Goal: Transaction & Acquisition: Purchase product/service

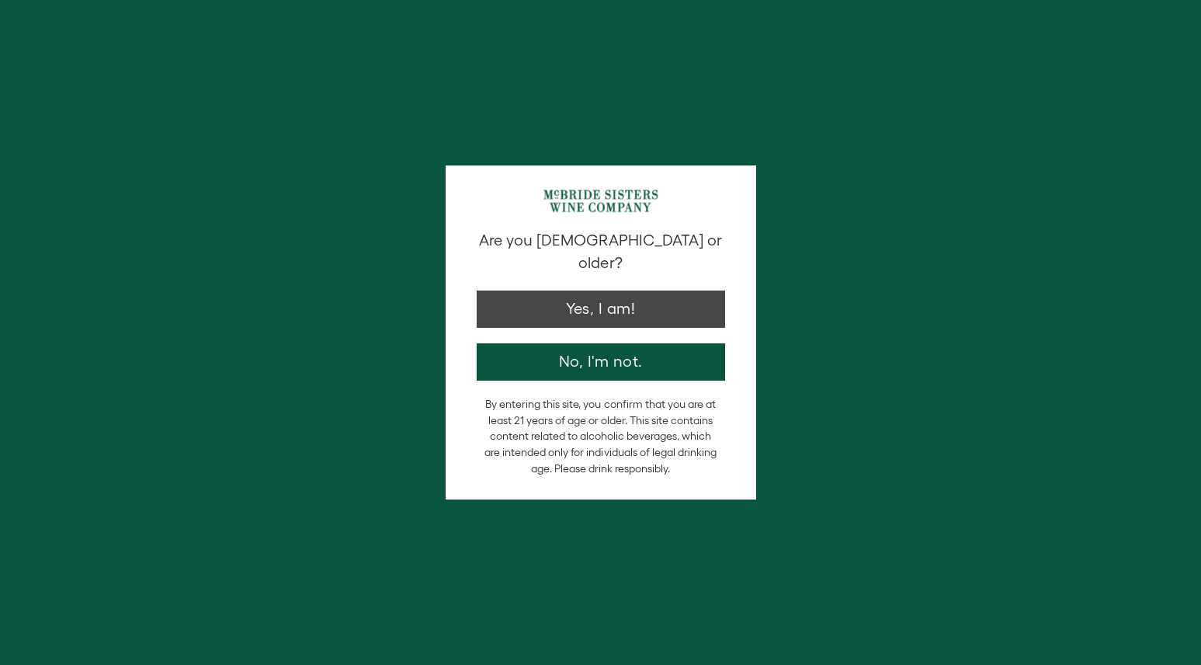
click at [694, 290] on button "Yes, I am!" at bounding box center [601, 308] width 249 height 37
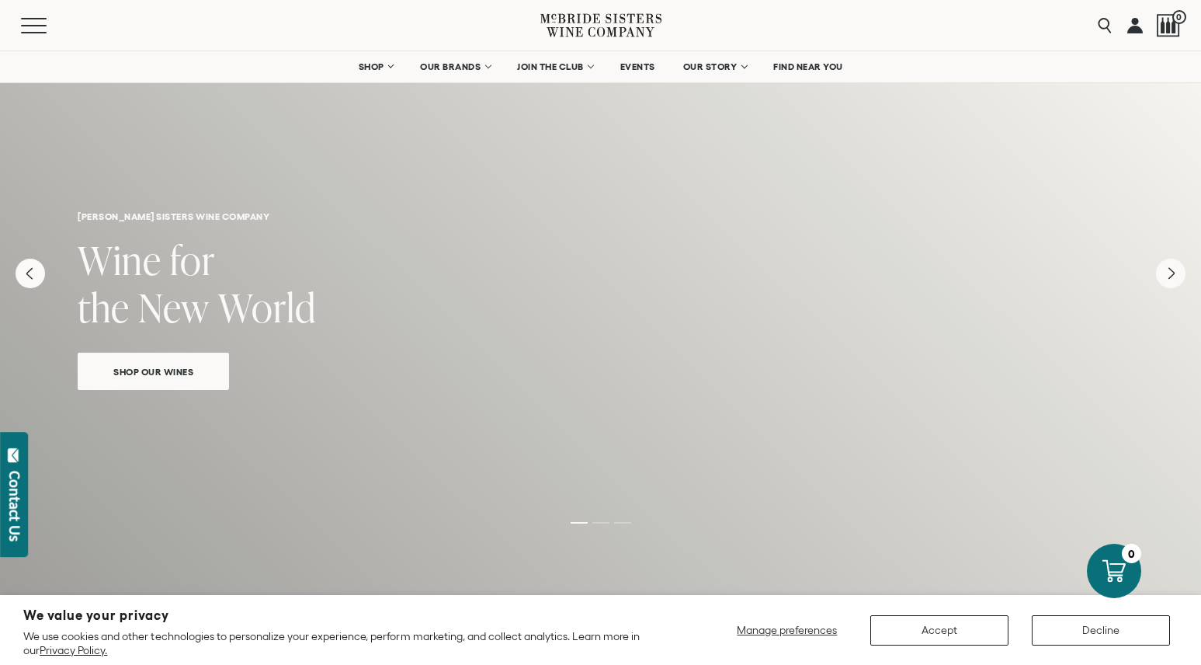
click at [950, 622] on button "Accept" at bounding box center [940, 630] width 138 height 30
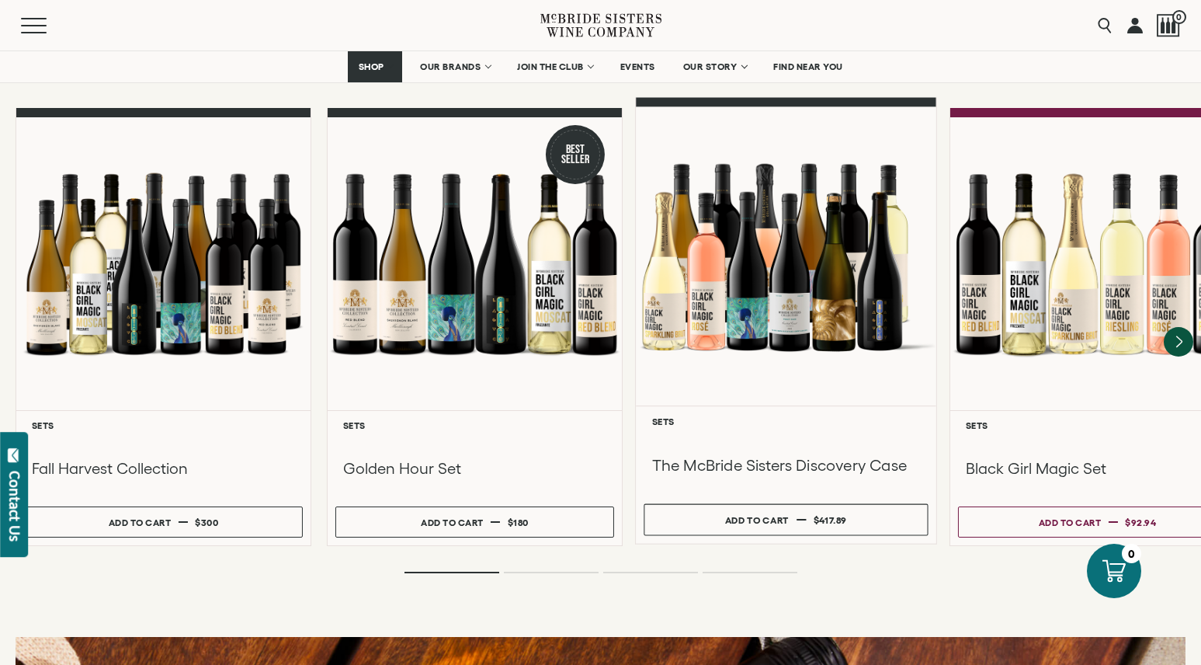
scroll to position [1441, 0]
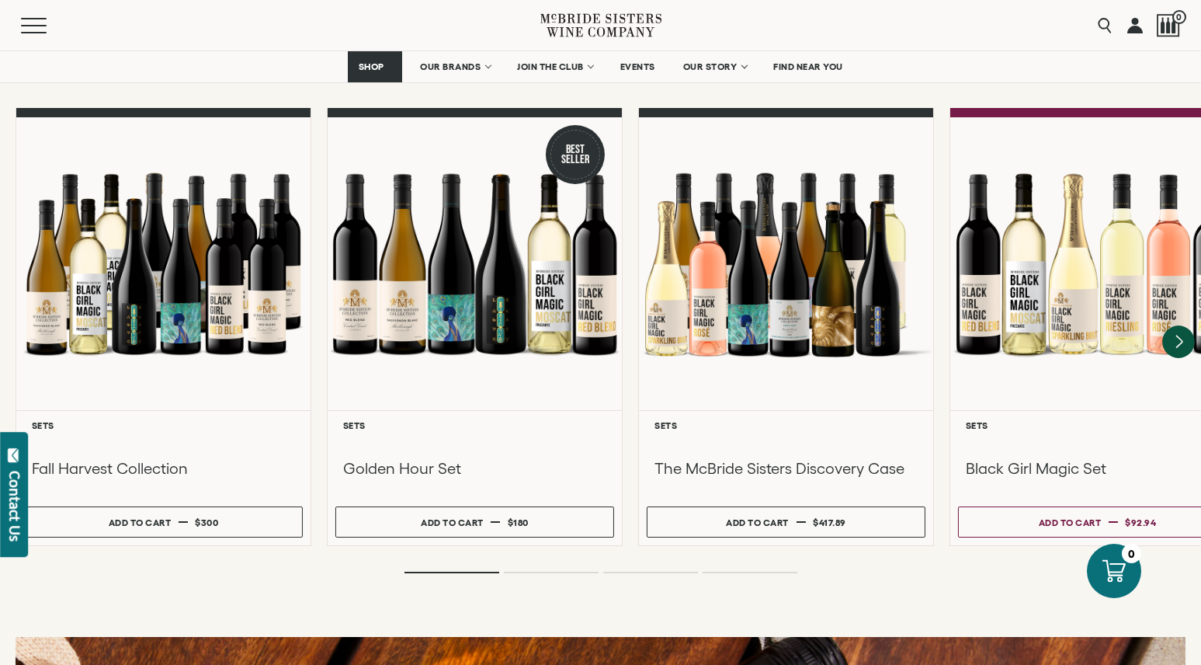
click at [1187, 325] on icon "Next" at bounding box center [1179, 341] width 33 height 33
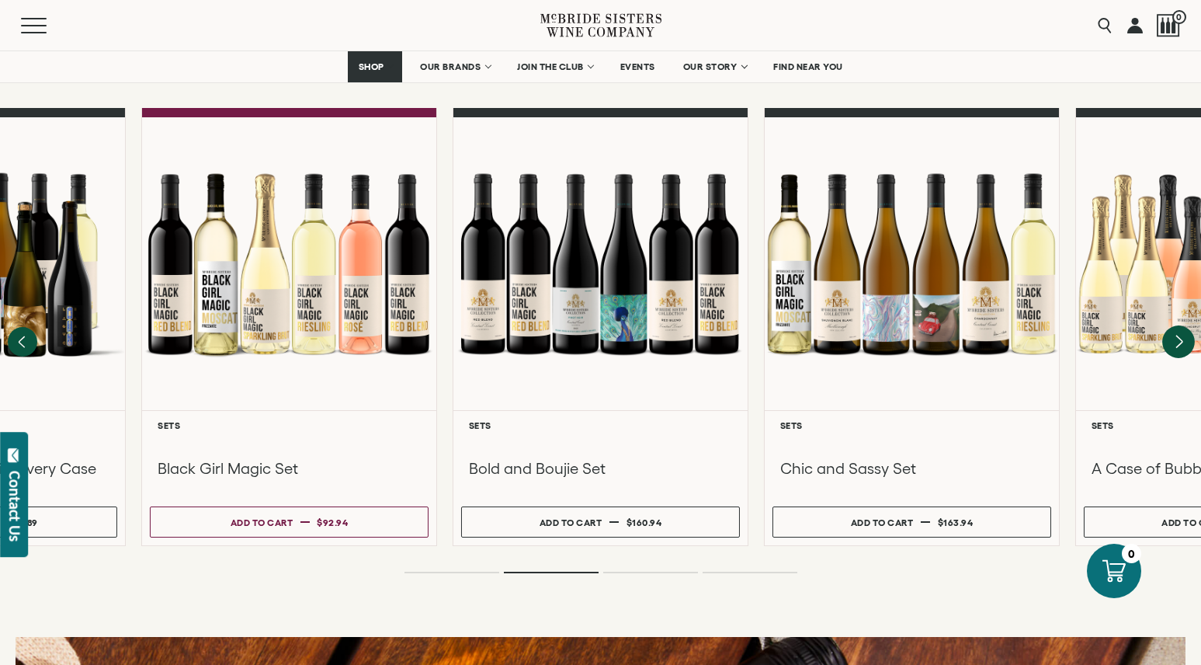
click at [1187, 325] on icon "Next" at bounding box center [1179, 341] width 33 height 33
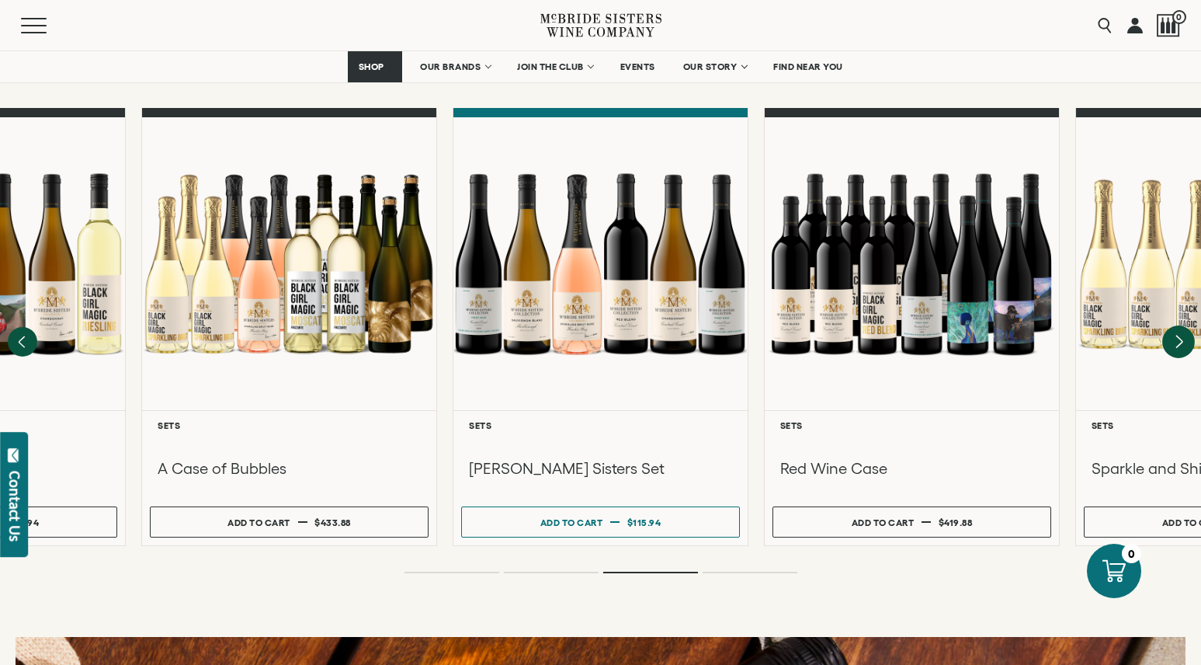
click at [1187, 325] on icon "Next" at bounding box center [1179, 341] width 33 height 33
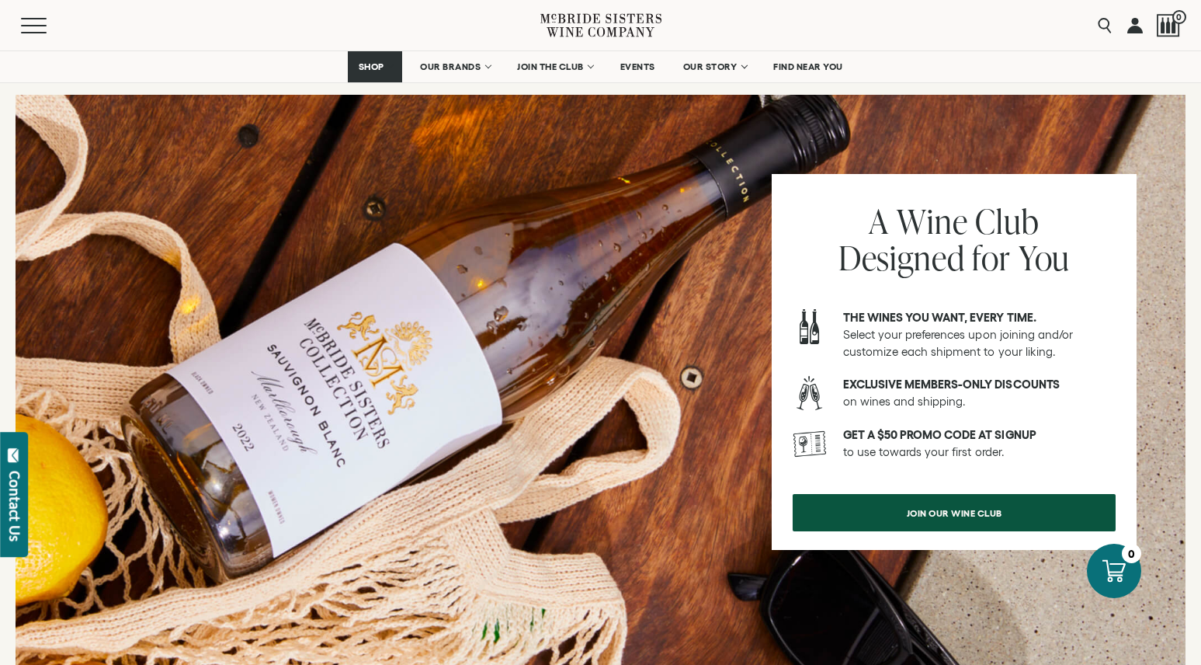
scroll to position [1982, 0]
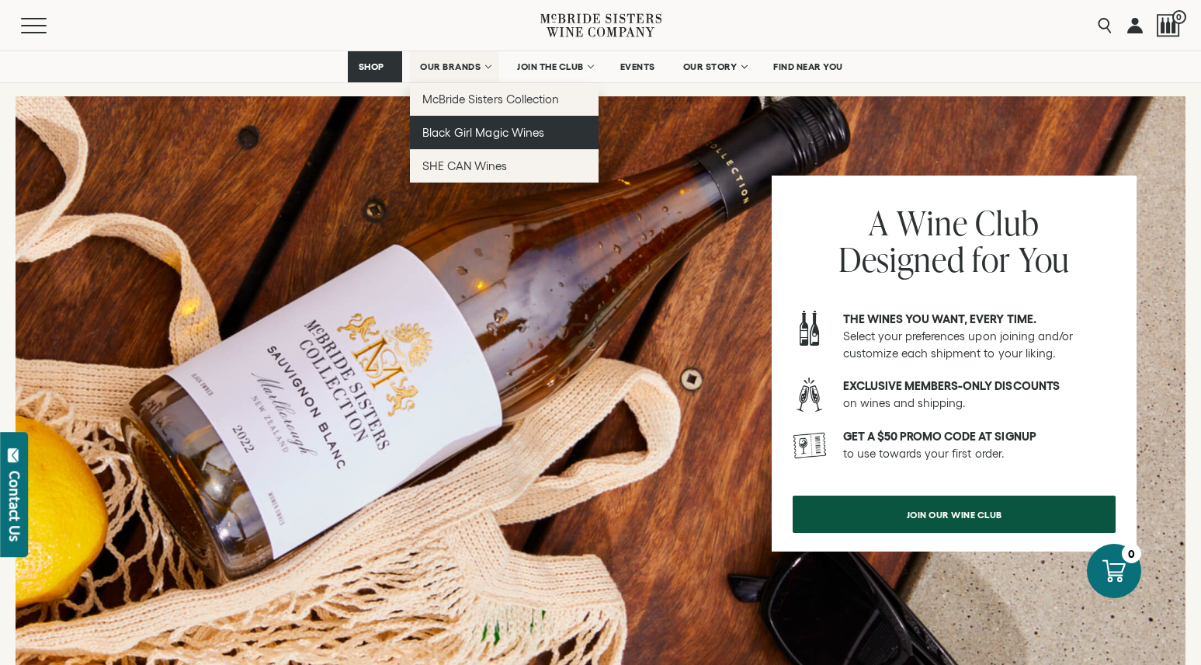
click at [481, 128] on span "Black Girl Magic Wines" at bounding box center [482, 132] width 121 height 13
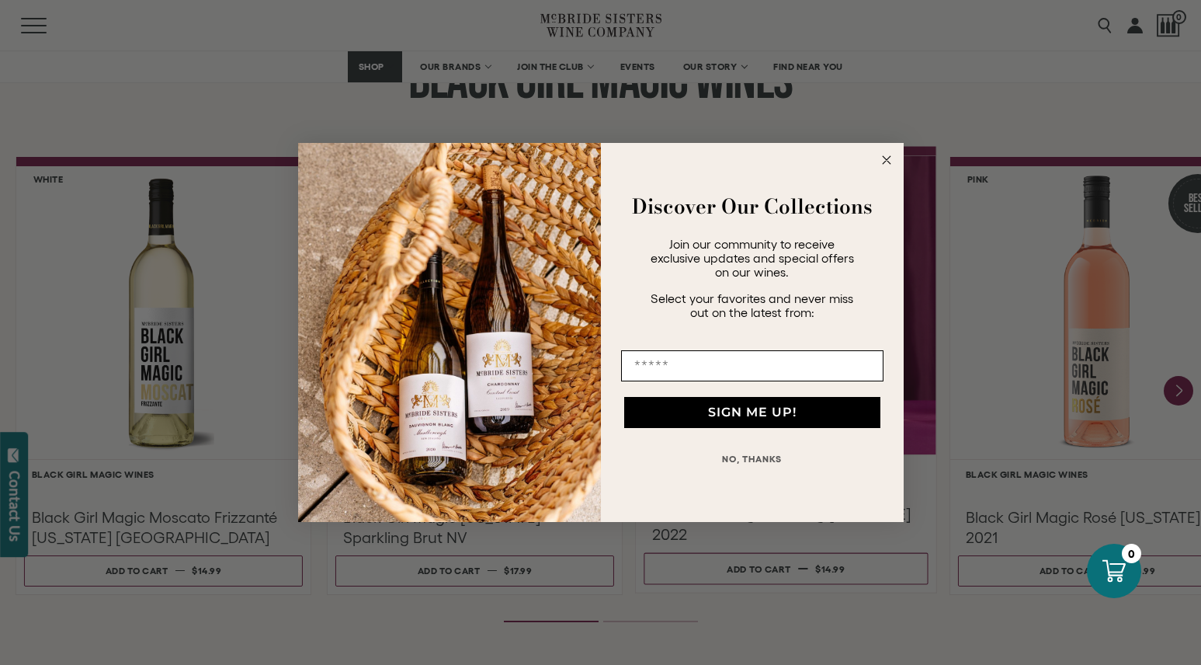
scroll to position [1338, 0]
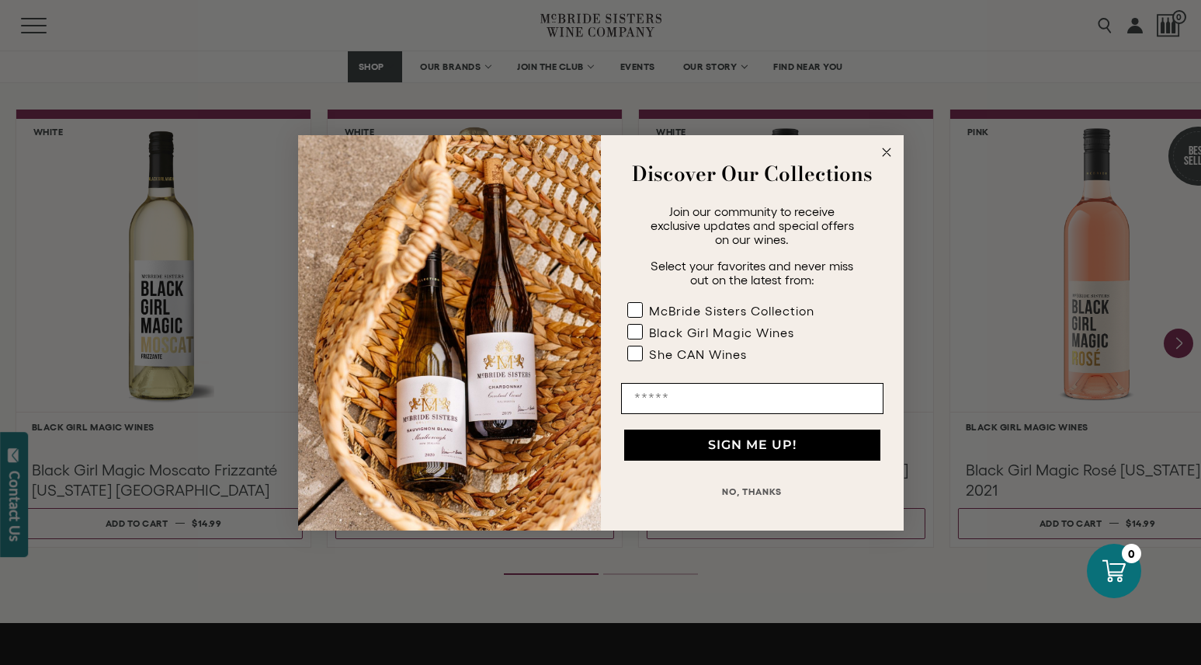
click at [883, 158] on circle "Close dialog" at bounding box center [887, 152] width 18 height 18
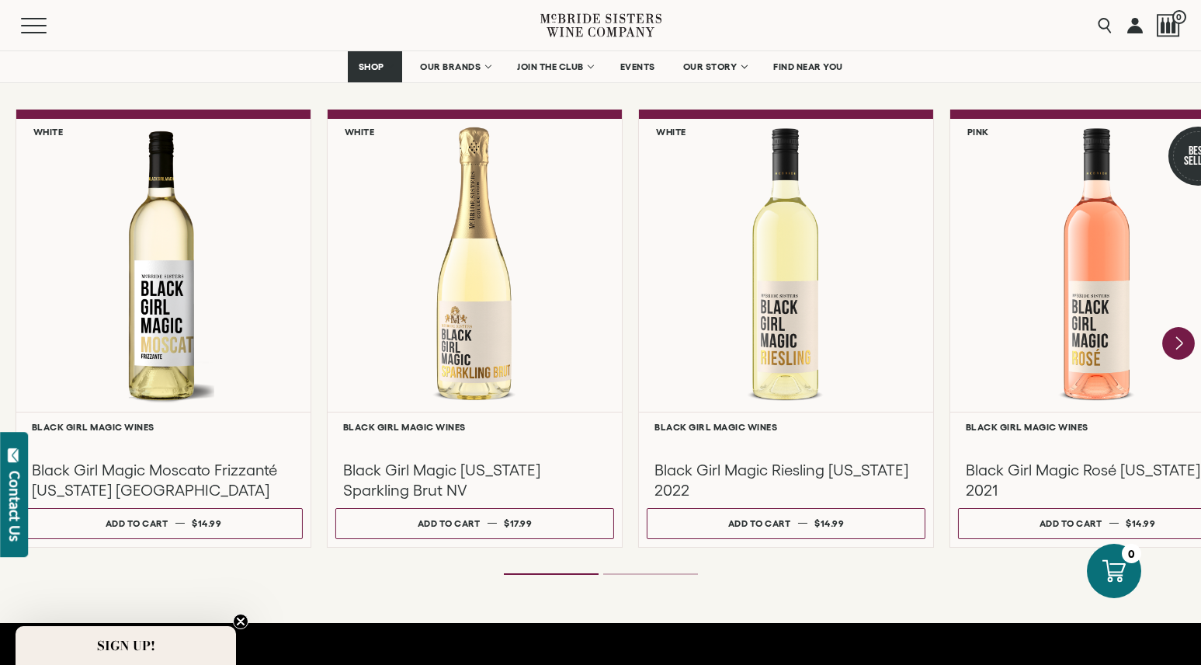
click at [1183, 338] on icon "Next" at bounding box center [1179, 343] width 33 height 33
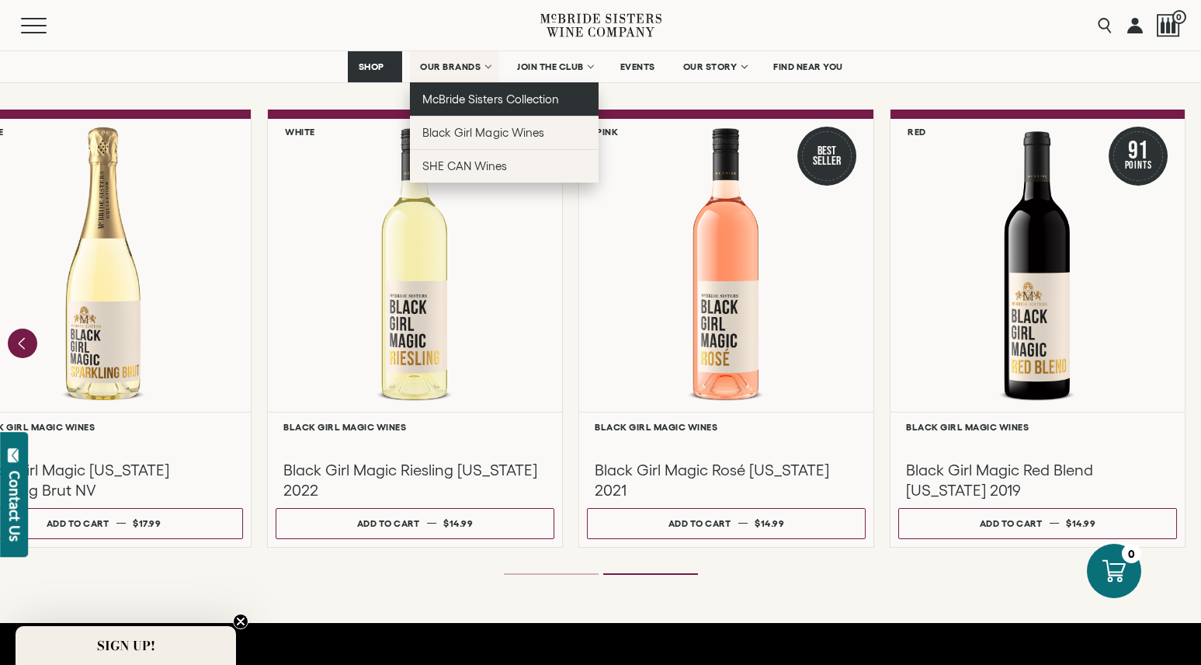
click at [472, 105] on span "McBride Sisters Collection" at bounding box center [490, 98] width 137 height 13
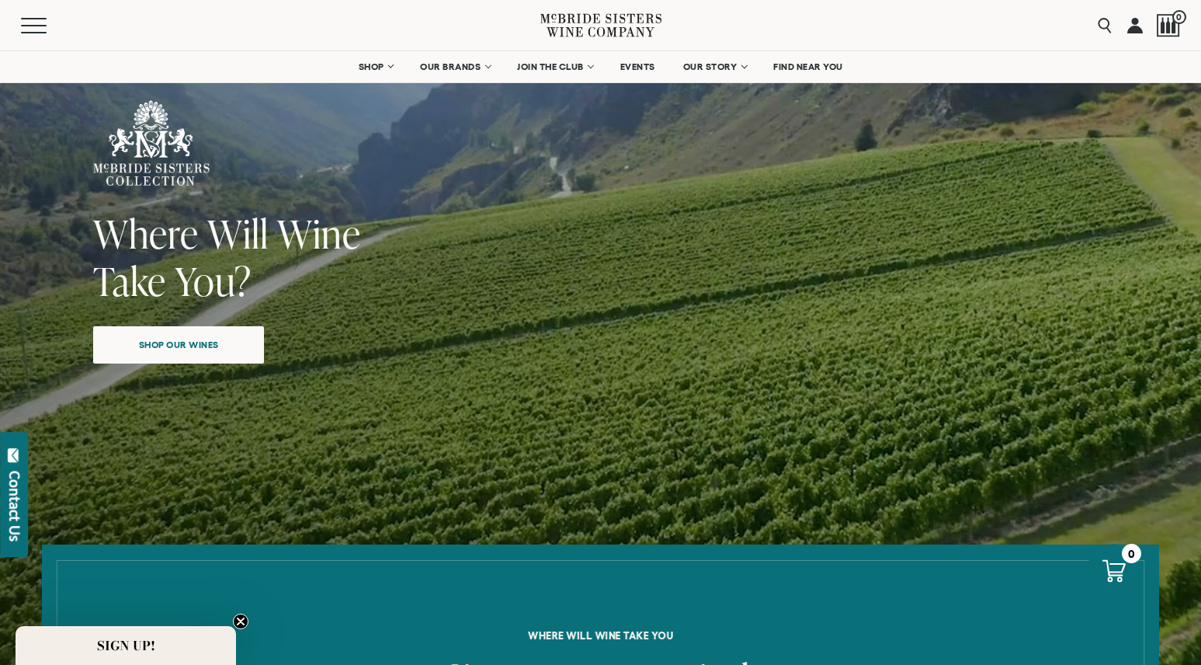
click at [191, 344] on span "Shop our wines" at bounding box center [179, 344] width 134 height 30
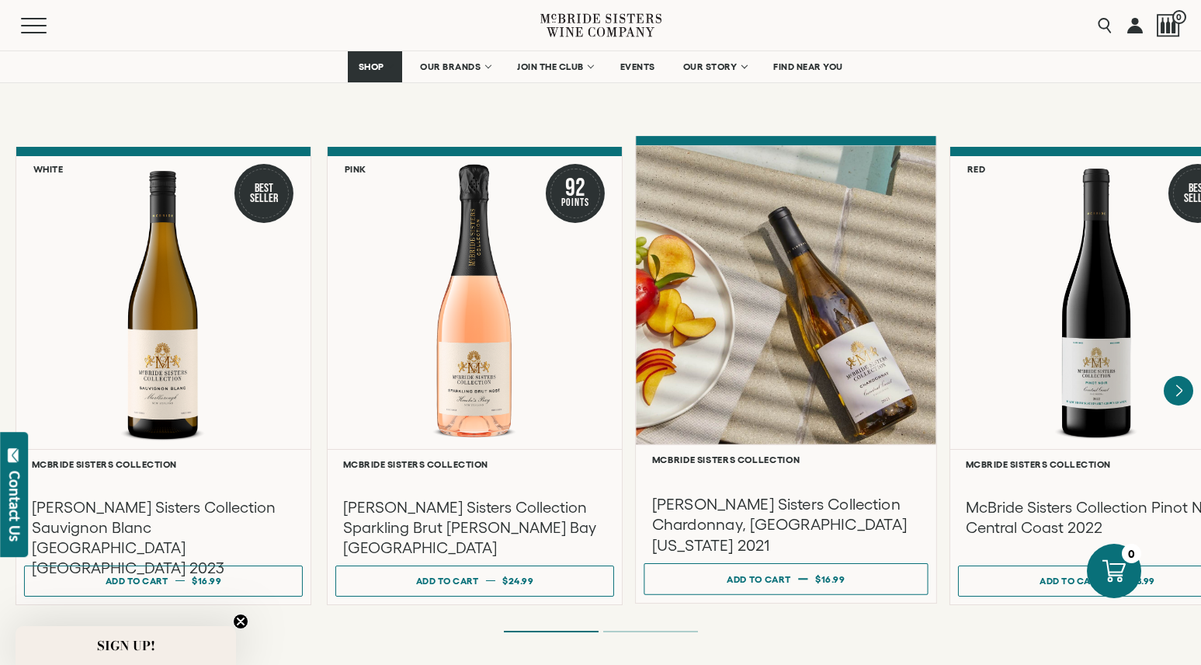
scroll to position [1268, 0]
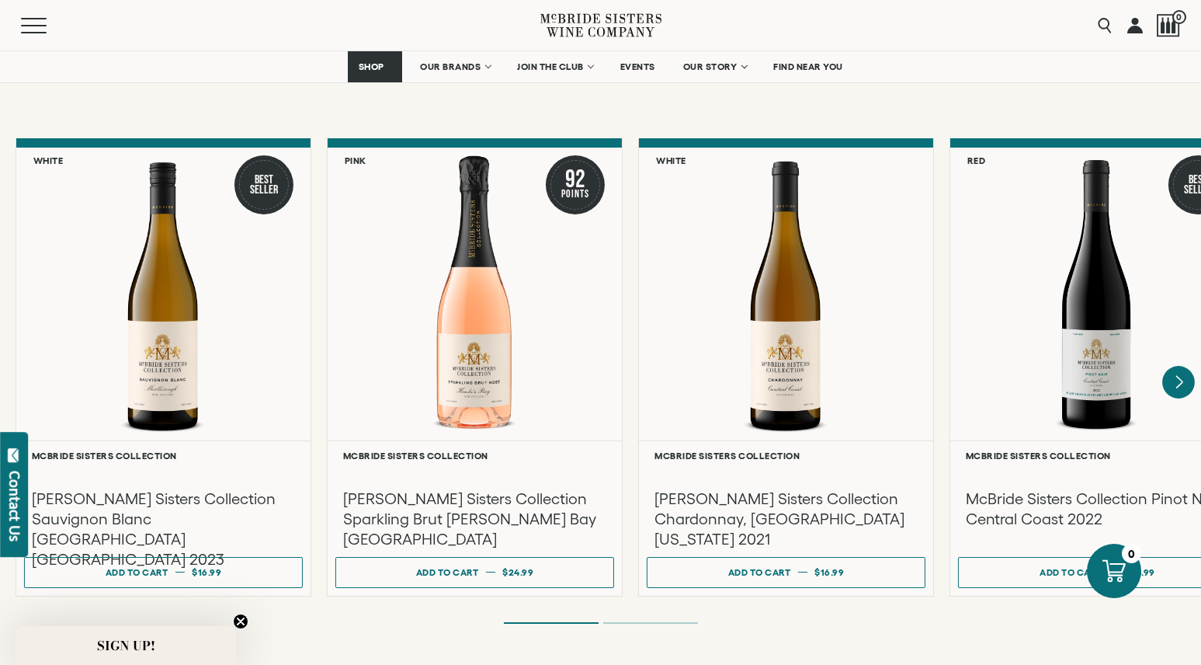
click at [1171, 367] on icon "Next" at bounding box center [1179, 382] width 33 height 33
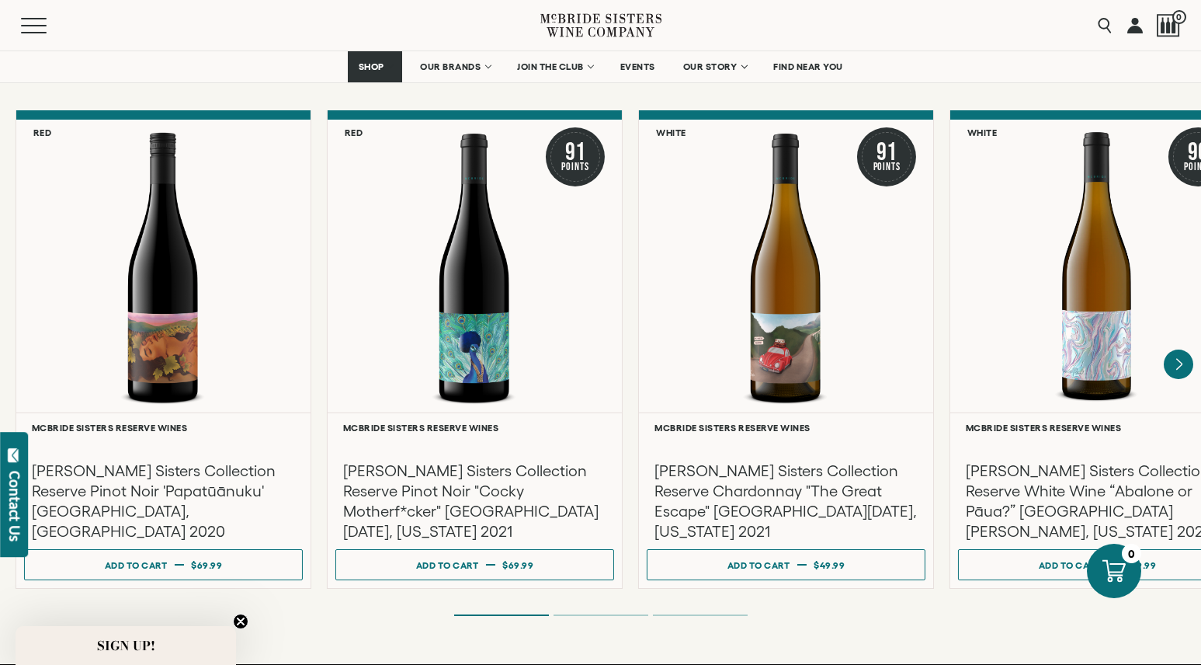
scroll to position [2612, 0]
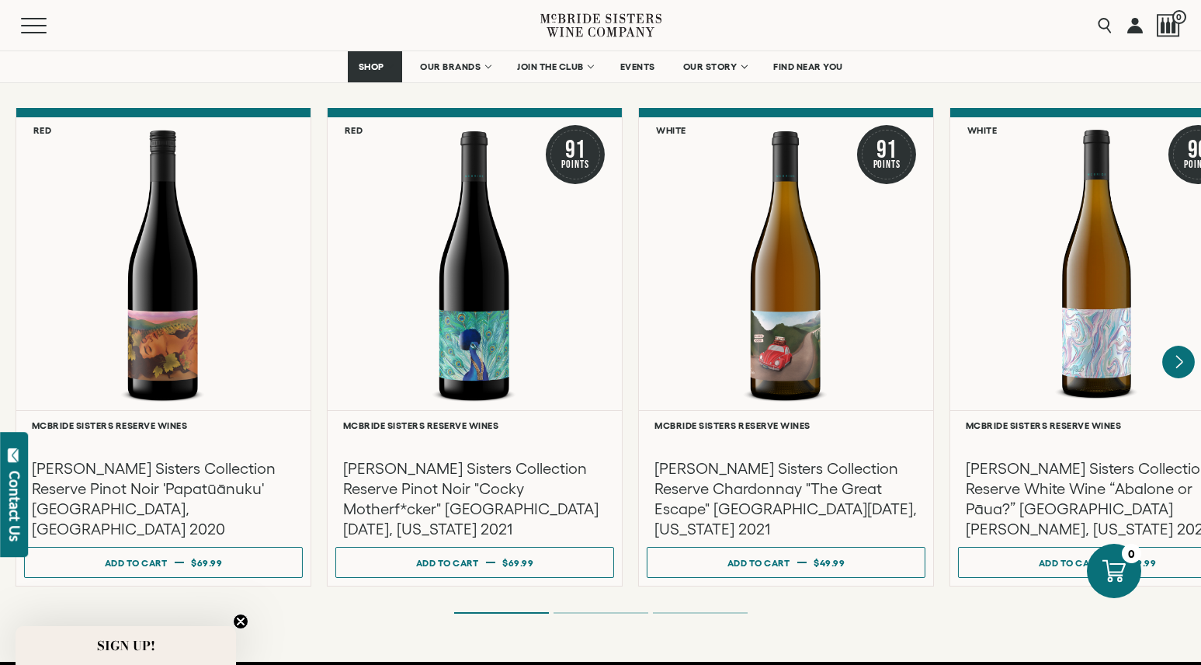
click at [1180, 356] on icon "Next" at bounding box center [1180, 362] width 6 height 12
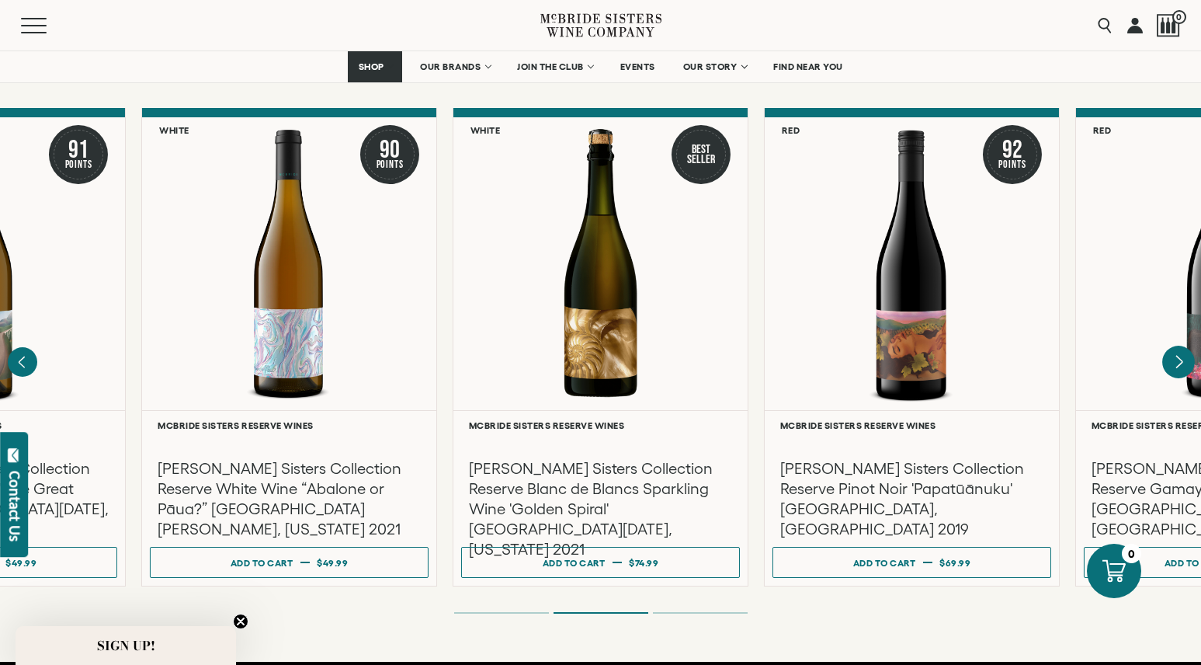
click at [1180, 356] on icon "Next" at bounding box center [1180, 362] width 6 height 12
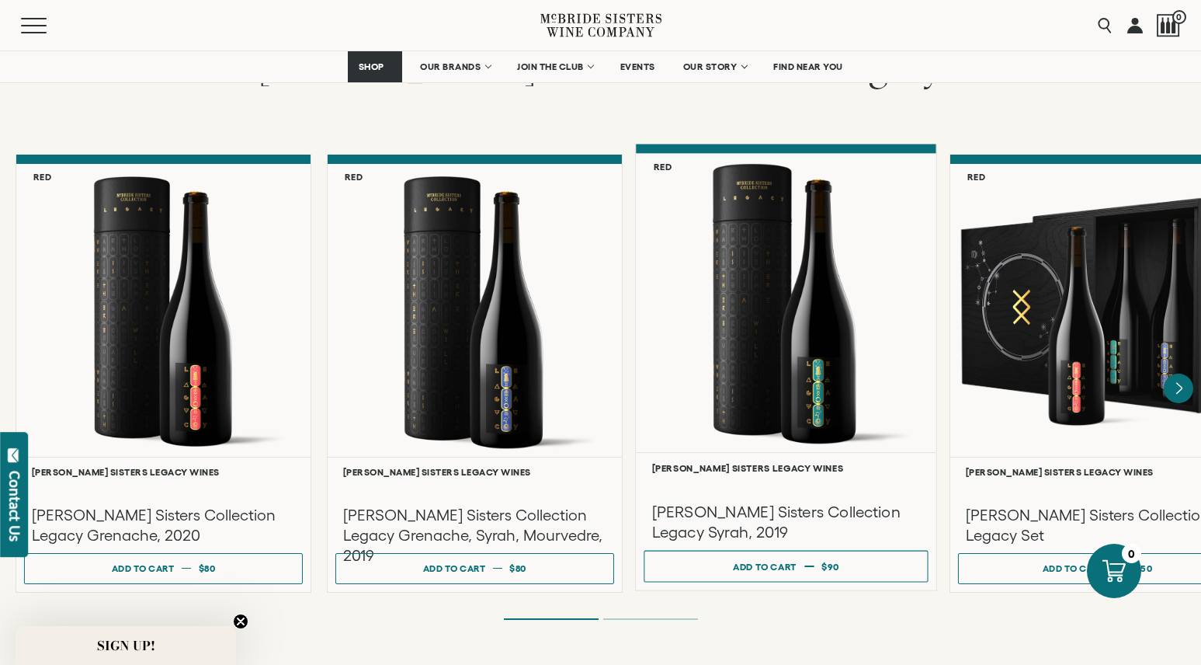
scroll to position [3974, 0]
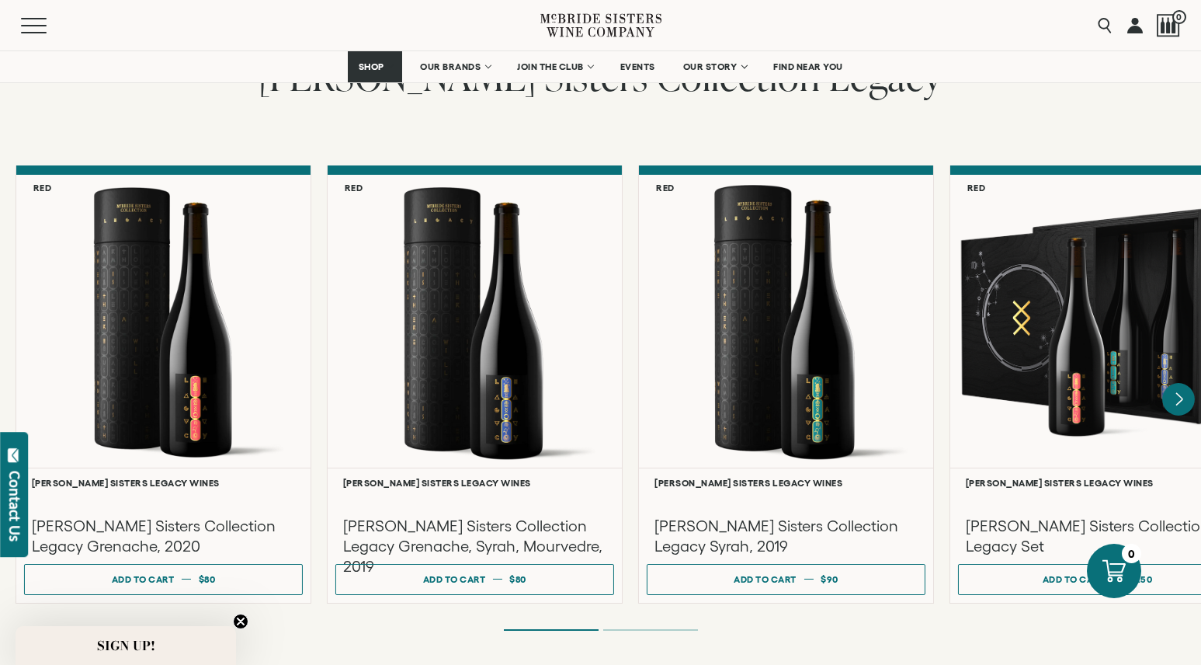
click at [1184, 383] on icon "Next" at bounding box center [1179, 399] width 33 height 33
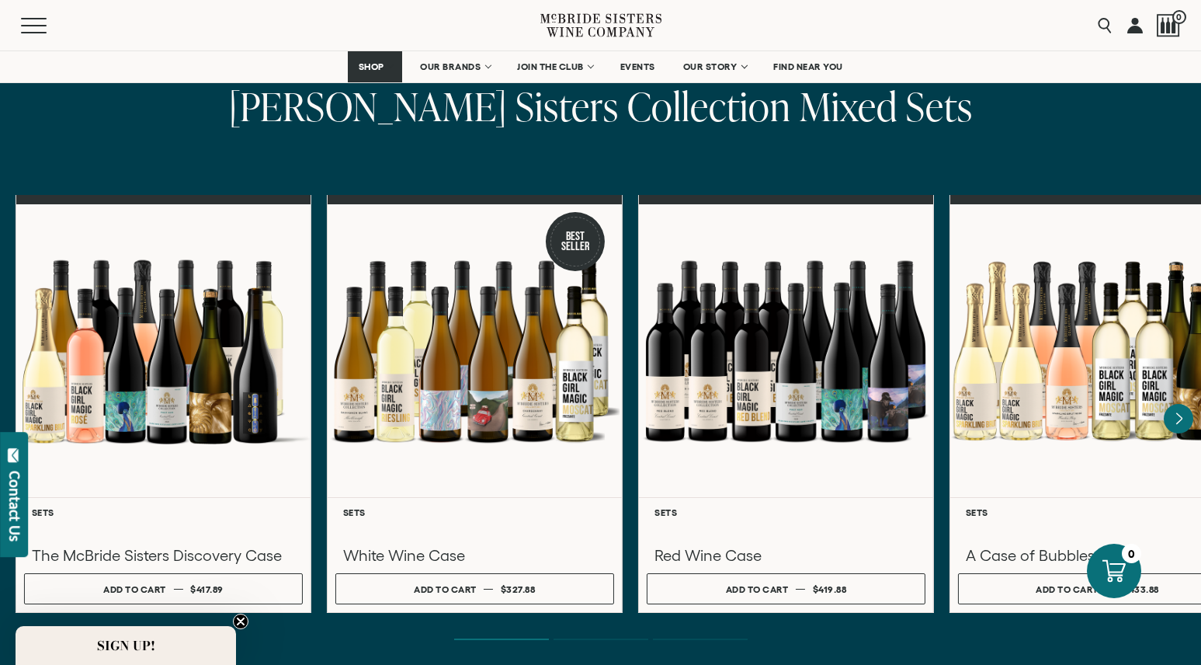
scroll to position [4708, 0]
